Goal: Information Seeking & Learning: Find contact information

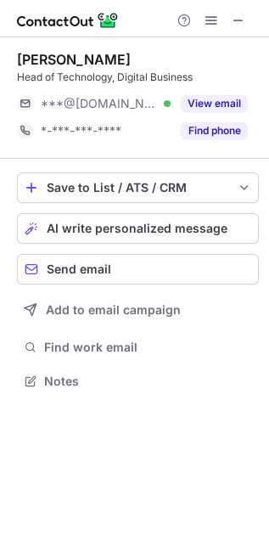
scroll to position [370, 269]
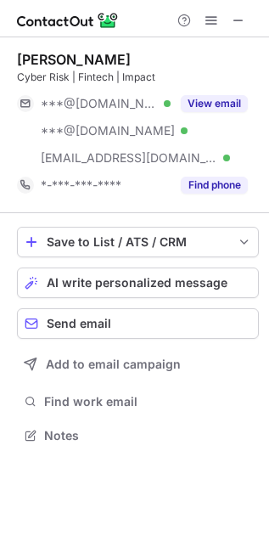
scroll to position [425, 269]
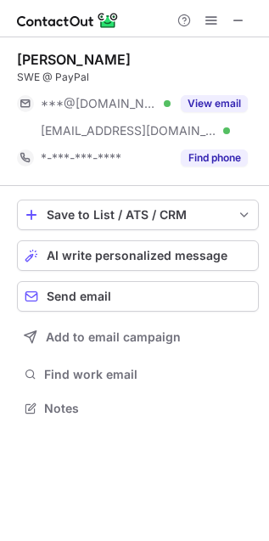
scroll to position [396, 269]
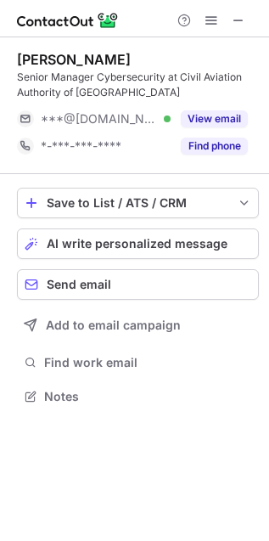
scroll to position [7, 8]
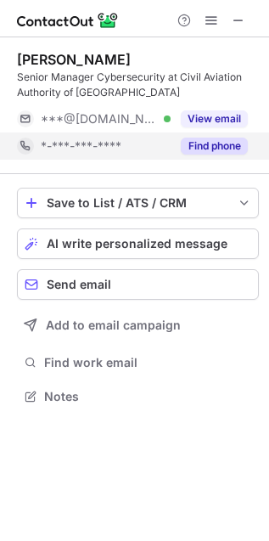
click at [200, 150] on button "Find phone" at bounding box center [214, 146] width 67 height 17
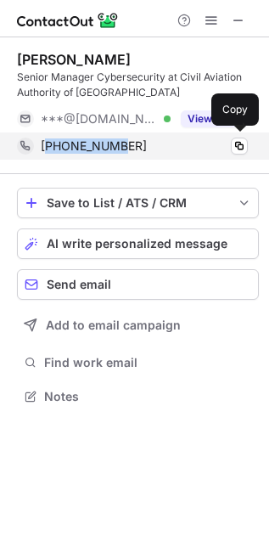
drag, startPoint x: 70, startPoint y: 157, endPoint x: 51, endPoint y: 158, distance: 18.7
click at [51, 158] on div "+6581331673 Copy" at bounding box center [132, 146] width 231 height 27
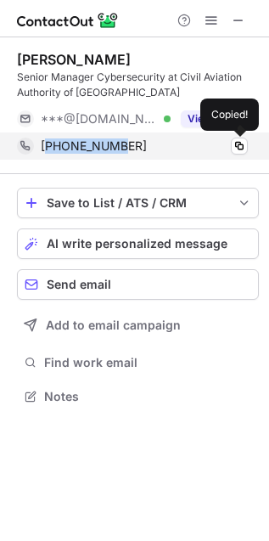
copy span "6581331673"
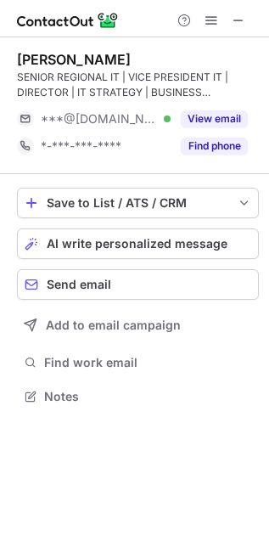
scroll to position [384, 269]
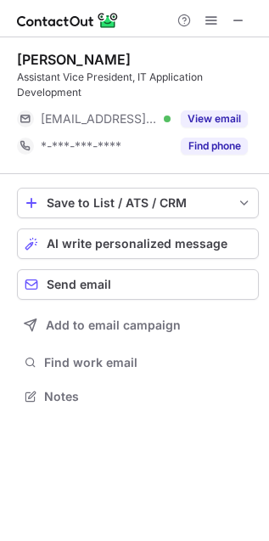
scroll to position [384, 269]
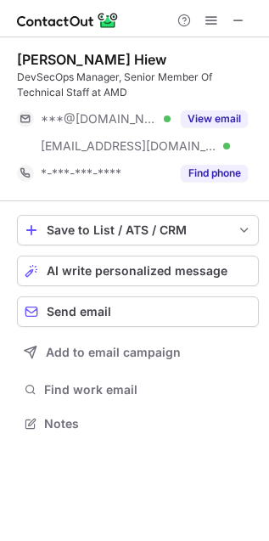
scroll to position [412, 269]
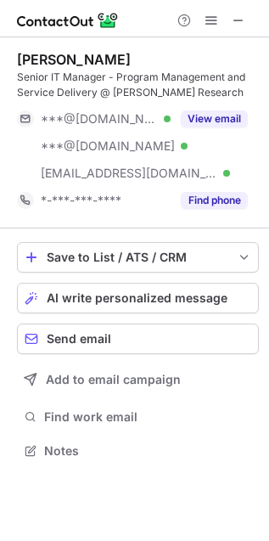
scroll to position [439, 269]
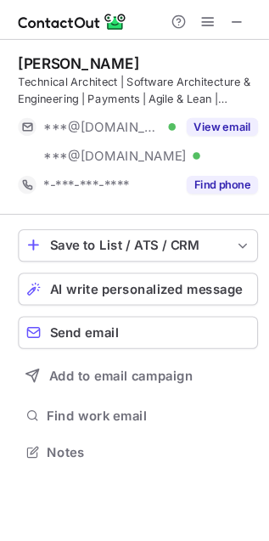
scroll to position [412, 269]
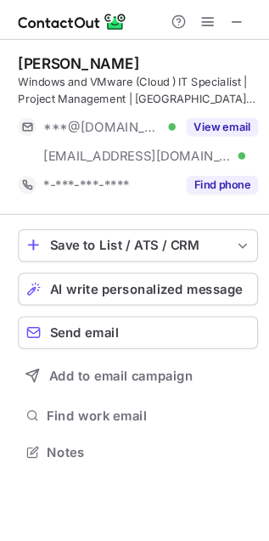
scroll to position [412, 269]
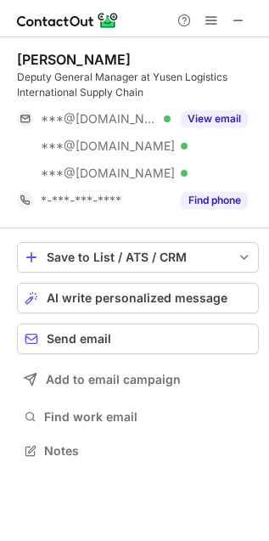
scroll to position [439, 269]
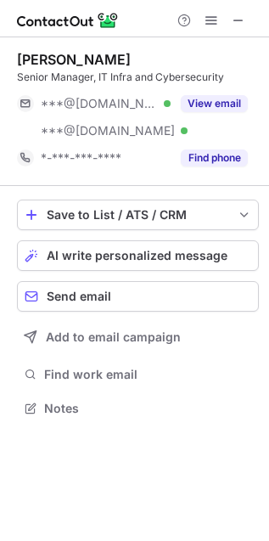
scroll to position [396, 269]
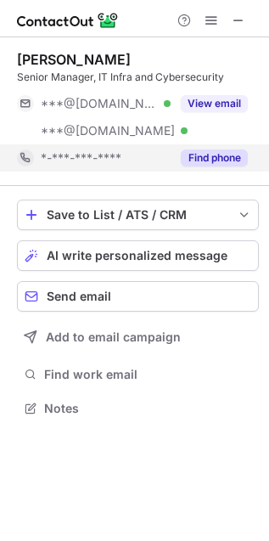
click at [214, 157] on button "Find phone" at bounding box center [214, 158] width 67 height 17
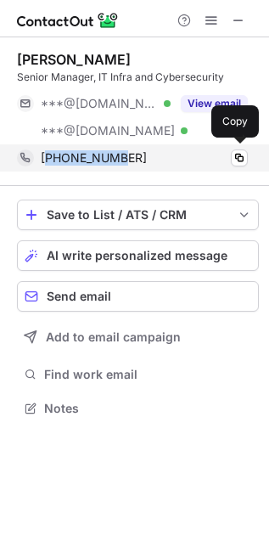
copy span "6588691243"
drag, startPoint x: 133, startPoint y: 157, endPoint x: 47, endPoint y: 157, distance: 86.7
click at [47, 157] on div "+6588691243" at bounding box center [144, 157] width 207 height 15
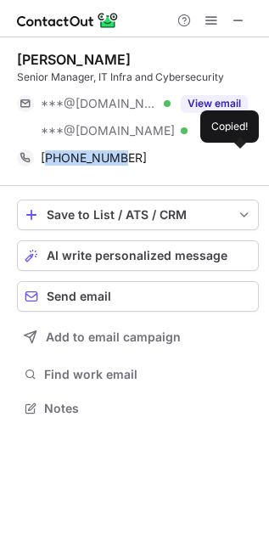
copy span "6588691243"
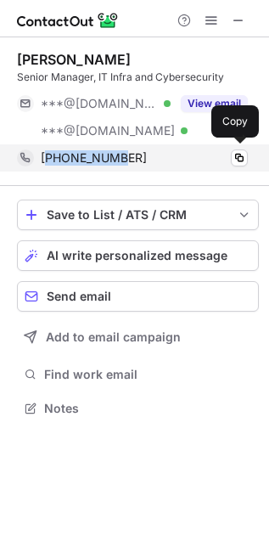
click at [150, 156] on div "+6588691243" at bounding box center [144, 157] width 207 height 15
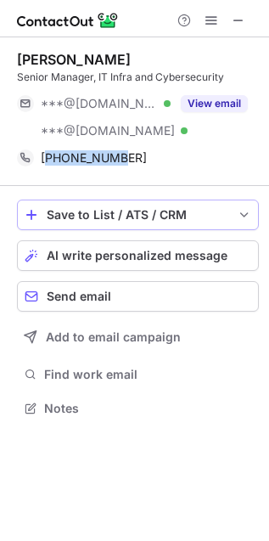
copy span "6588691243"
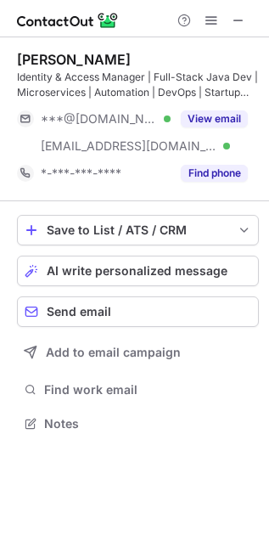
scroll to position [412, 269]
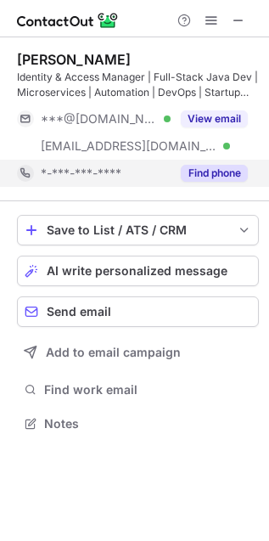
click at [209, 167] on button "Find phone" at bounding box center [214, 173] width 67 height 17
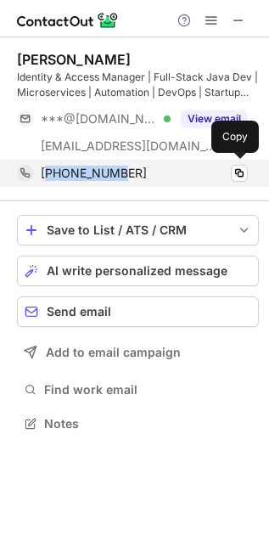
drag, startPoint x: 149, startPoint y: 181, endPoint x: 48, endPoint y: 181, distance: 101.1
click at [48, 181] on div "+6583565784 Copy" at bounding box center [132, 173] width 231 height 27
copy span "6583565784"
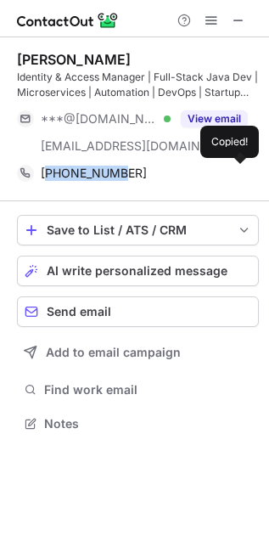
copy span "6583565784"
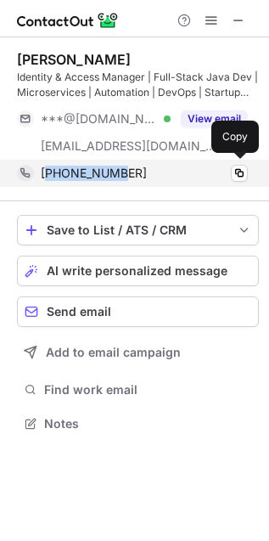
copy span "6583565784"
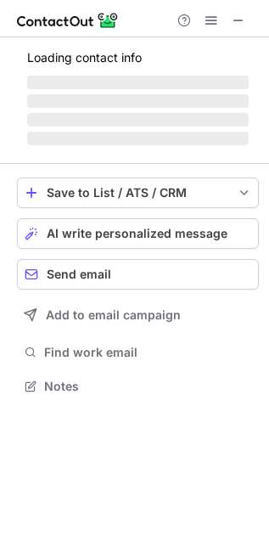
scroll to position [451, 269]
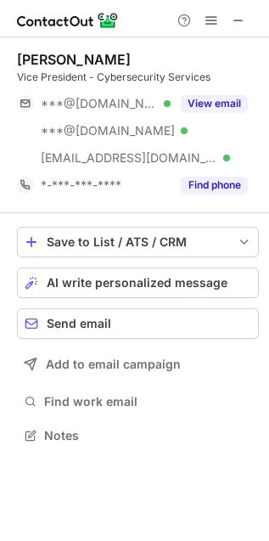
scroll to position [425, 269]
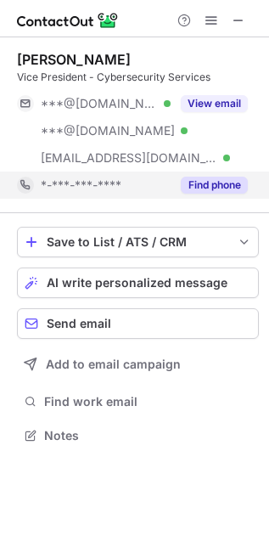
click at [213, 184] on button "Find phone" at bounding box center [214, 185] width 67 height 17
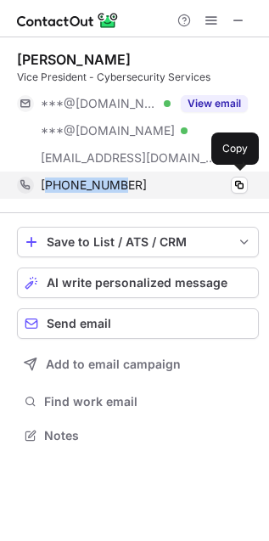
copy span "6586786537"
drag, startPoint x: 160, startPoint y: 187, endPoint x: 52, endPoint y: 181, distance: 108.1
click at [52, 181] on div "[PHONE_NUMBER]" at bounding box center [144, 185] width 207 height 15
copy span "6586786537"
click at [242, 188] on span at bounding box center [240, 185] width 14 height 14
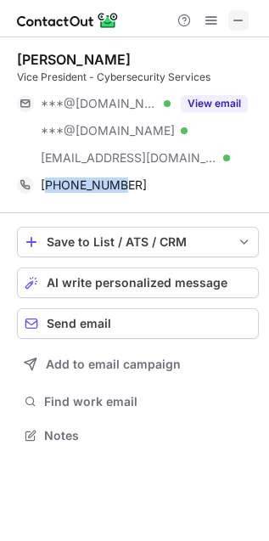
click at [236, 18] on span at bounding box center [239, 21] width 14 height 14
